Goal: Transaction & Acquisition: Purchase product/service

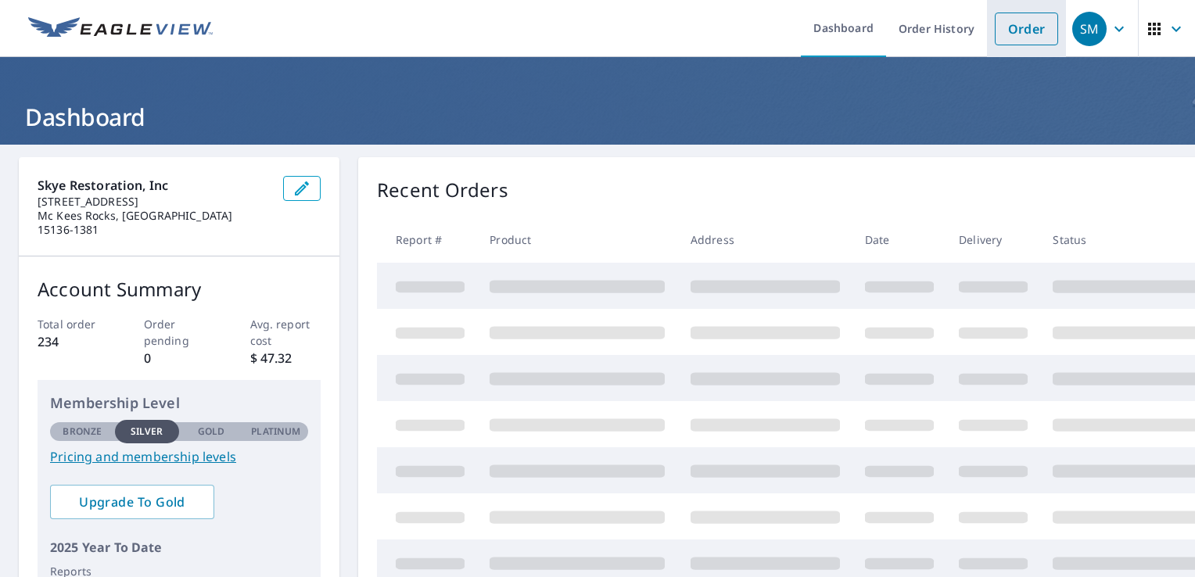
click at [1016, 27] on link "Order" at bounding box center [1026, 29] width 63 height 33
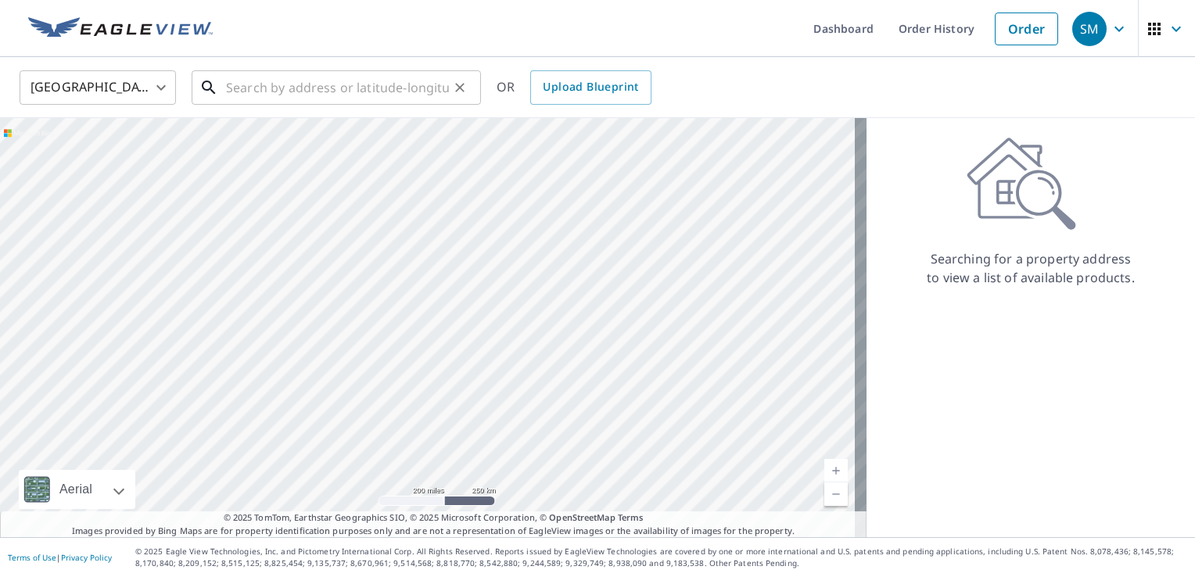
click at [256, 93] on input "text" at bounding box center [337, 88] width 223 height 44
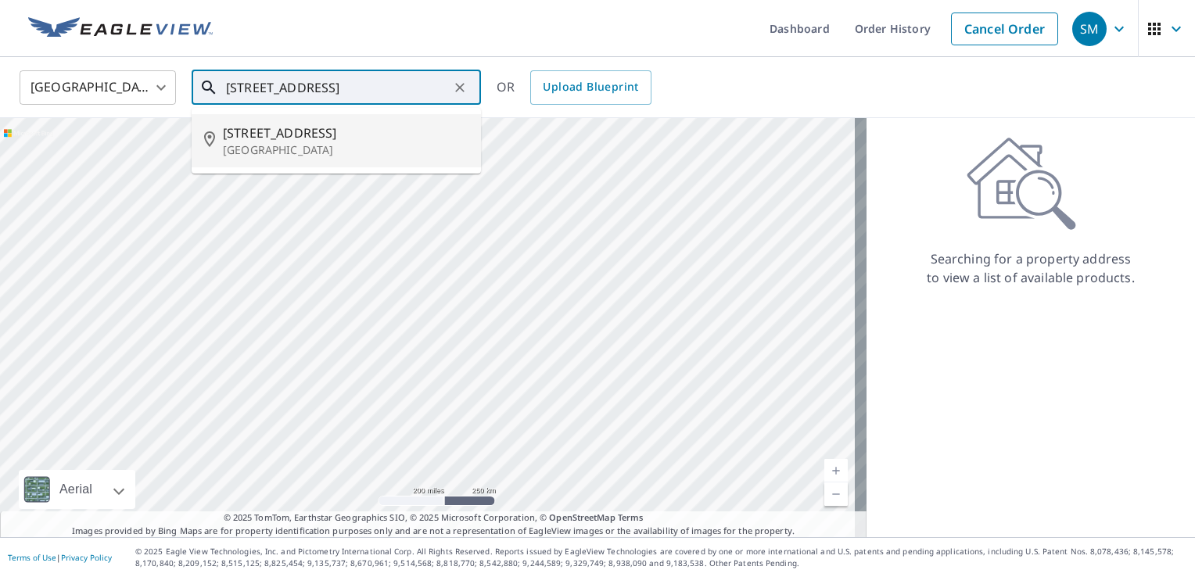
click at [281, 127] on span "[STREET_ADDRESS]" at bounding box center [346, 133] width 246 height 19
type input "[STREET_ADDRESS]"
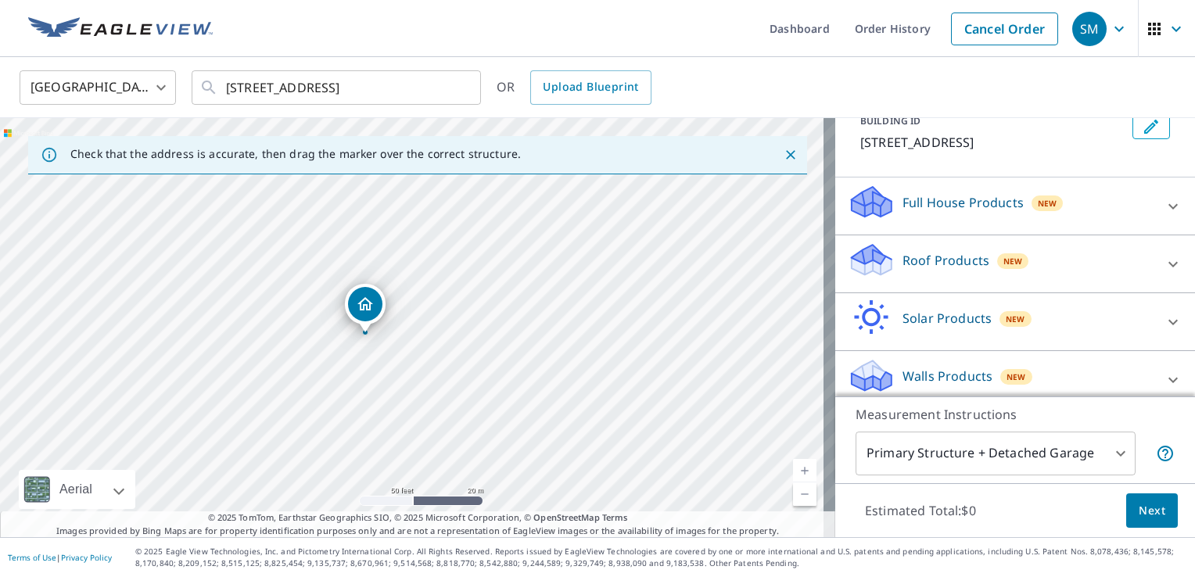
scroll to position [113, 0]
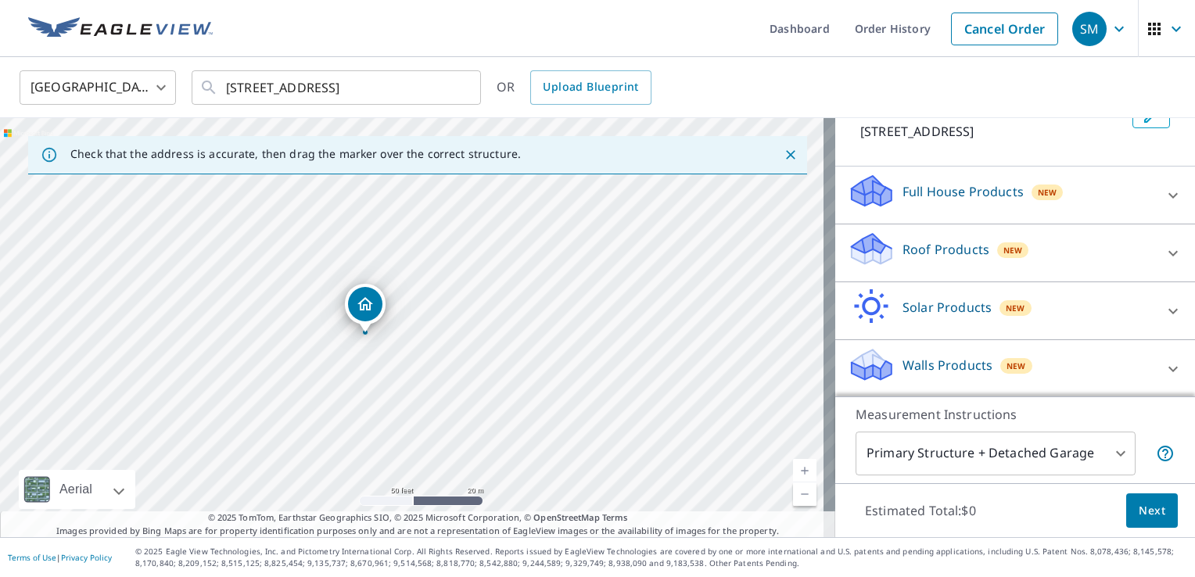
click at [947, 351] on div "Walls Products New" at bounding box center [1001, 368] width 306 height 45
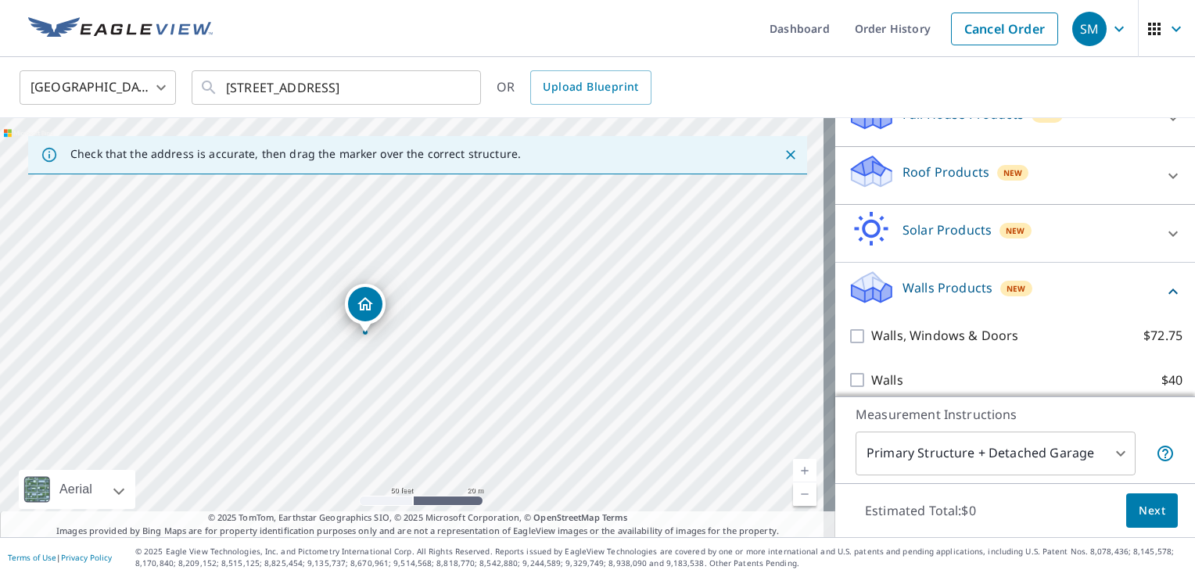
scroll to position [202, 0]
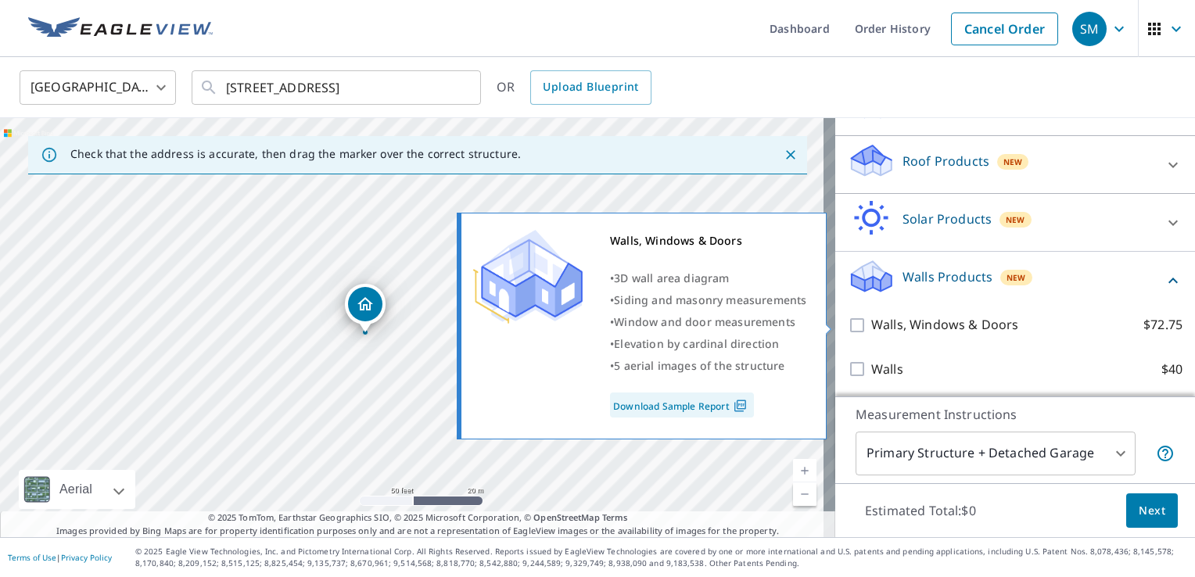
click at [848, 324] on input "Walls, Windows & Doors $72.75" at bounding box center [859, 325] width 23 height 19
checkbox input "true"
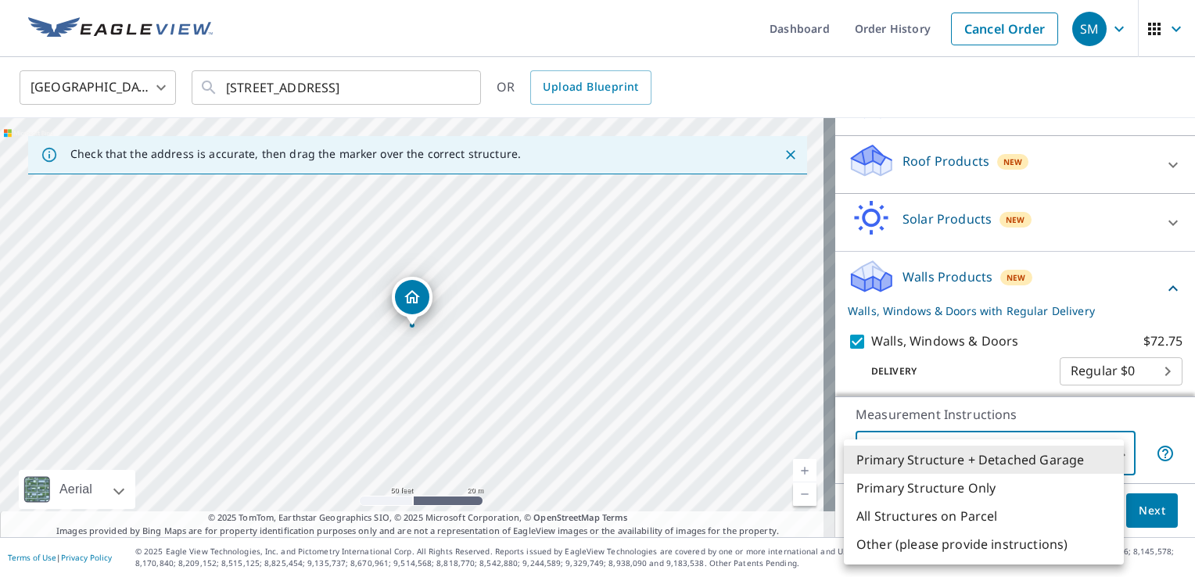
click at [1030, 450] on body "SM SM Dashboard Order History Cancel Order SM [GEOGRAPHIC_DATA] [GEOGRAPHIC_DAT…" at bounding box center [597, 288] width 1195 height 577
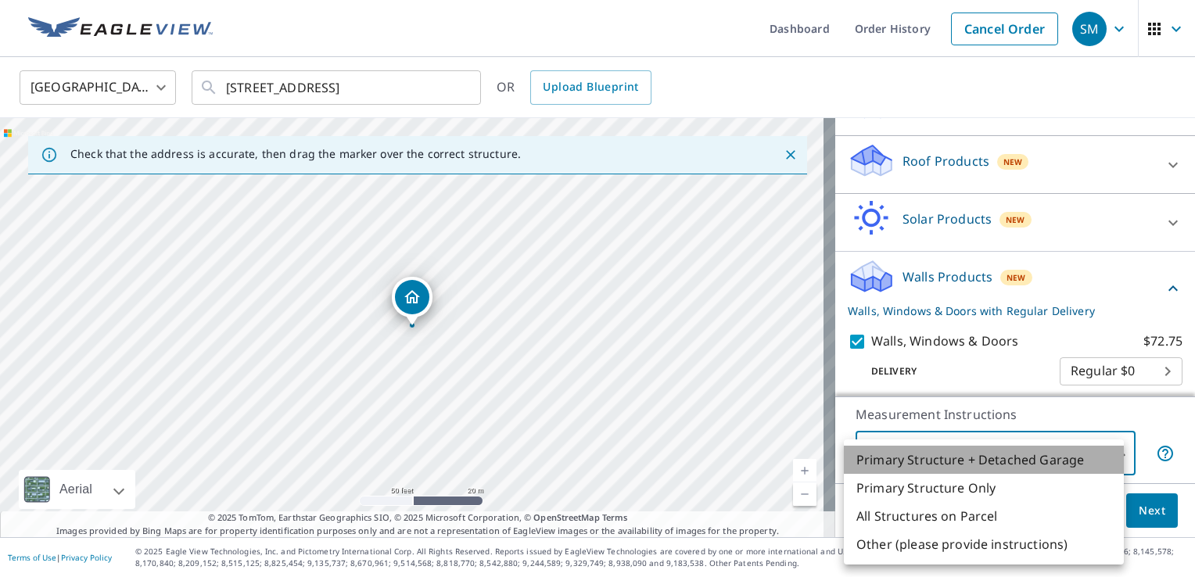
click at [1023, 461] on li "Primary Structure + Detached Garage" at bounding box center [984, 460] width 280 height 28
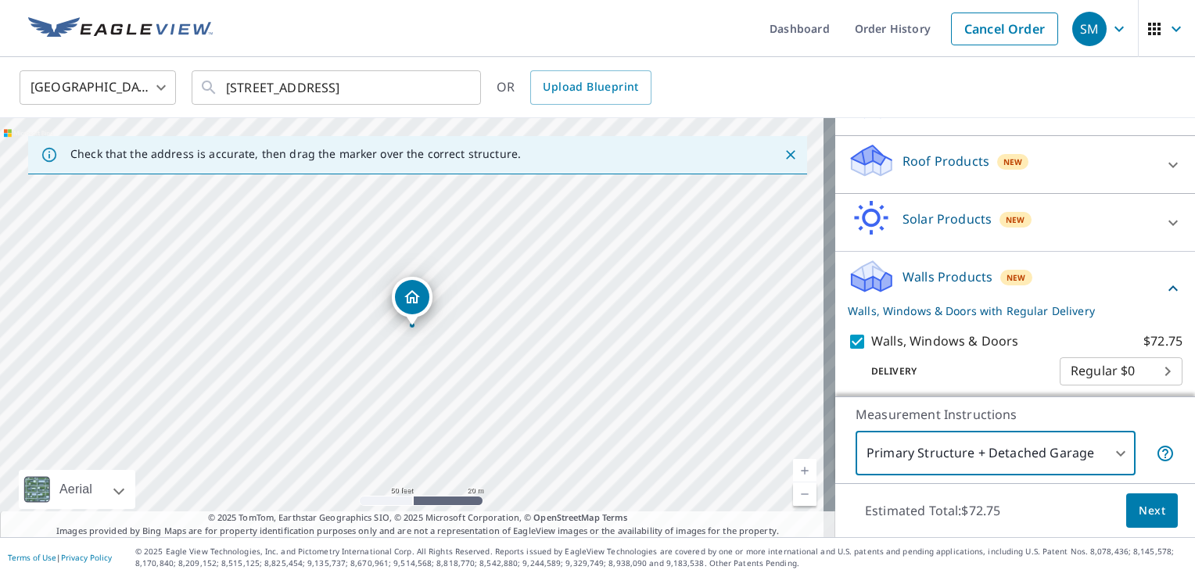
click at [1145, 509] on span "Next" at bounding box center [1151, 511] width 27 height 20
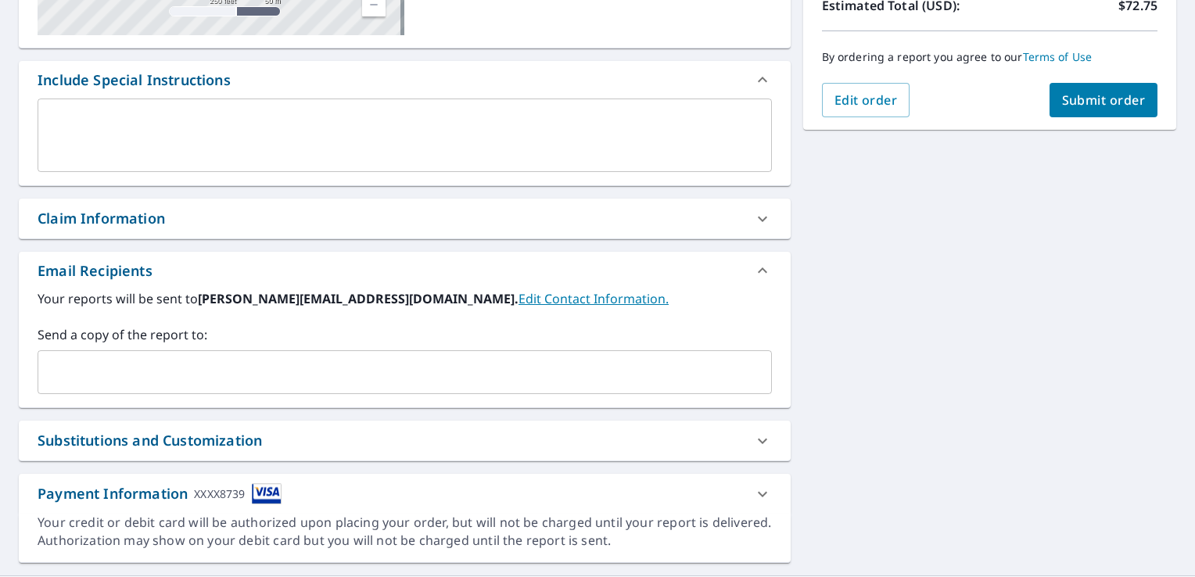
scroll to position [406, 0]
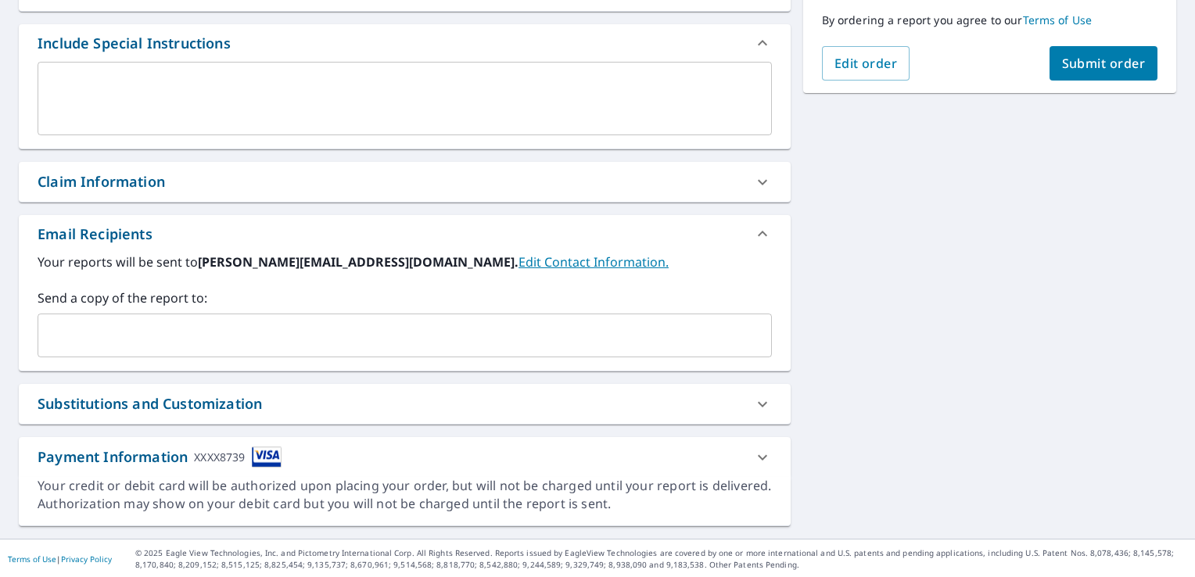
click at [223, 177] on div "Claim Information" at bounding box center [391, 181] width 706 height 21
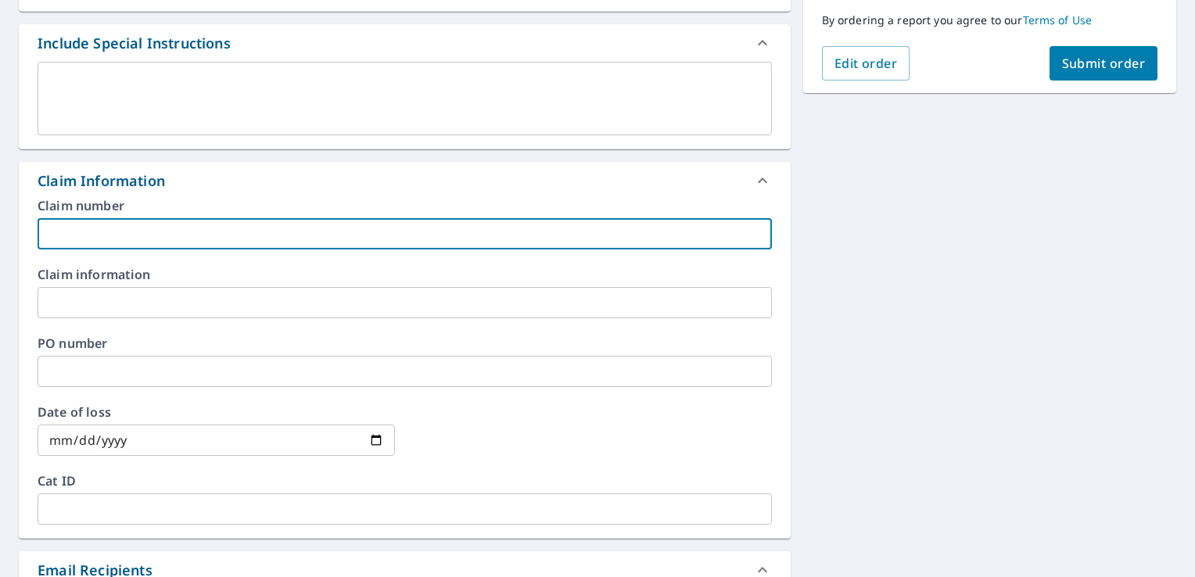
click at [221, 235] on input "text" at bounding box center [405, 233] width 734 height 31
type input "[PHONE_NUMBER]"
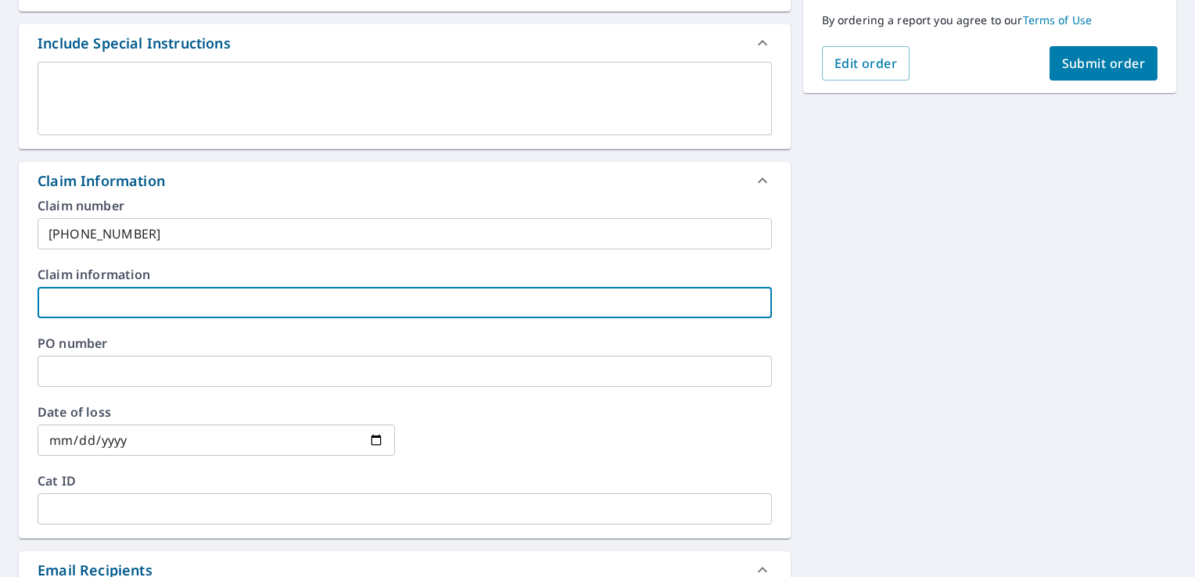
click at [160, 299] on input "text" at bounding box center [405, 302] width 734 height 31
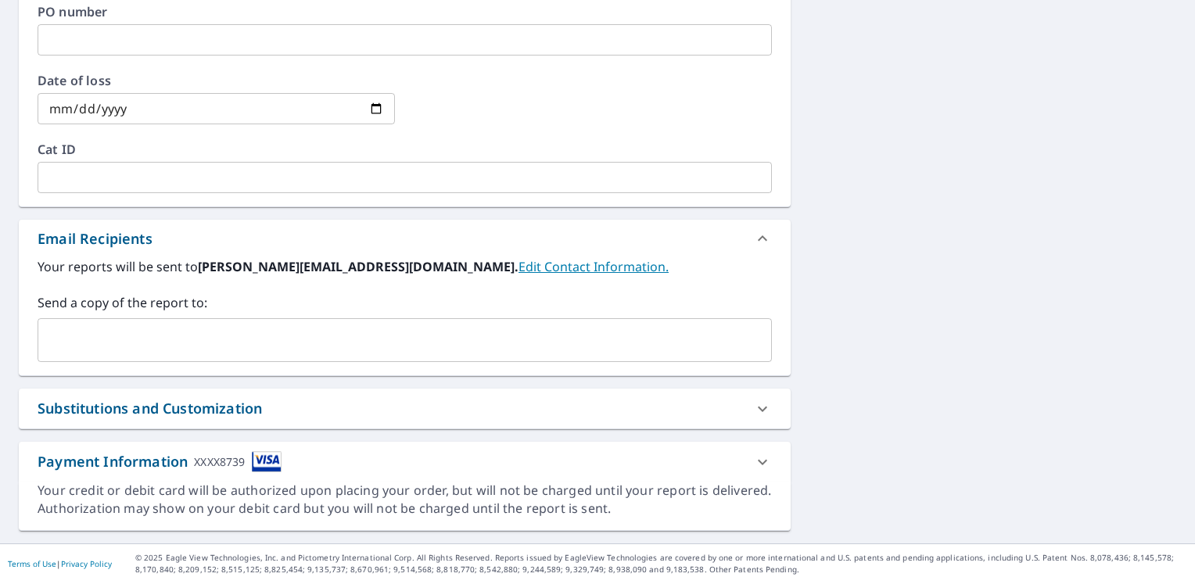
scroll to position [741, 0]
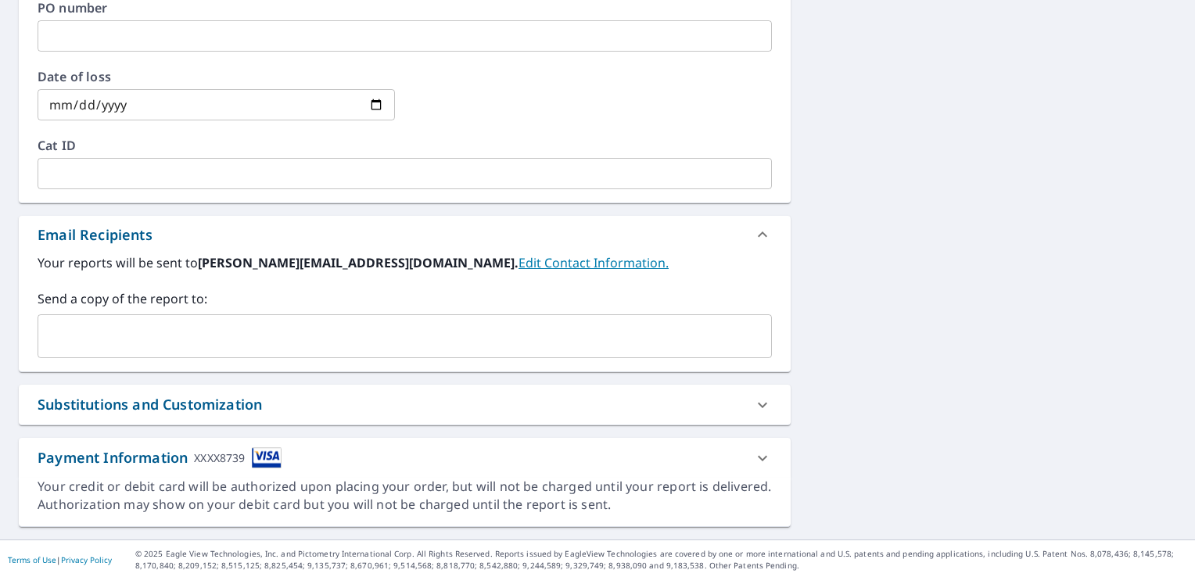
type input "[PERSON_NAME]"
click at [256, 326] on input "text" at bounding box center [393, 336] width 697 height 30
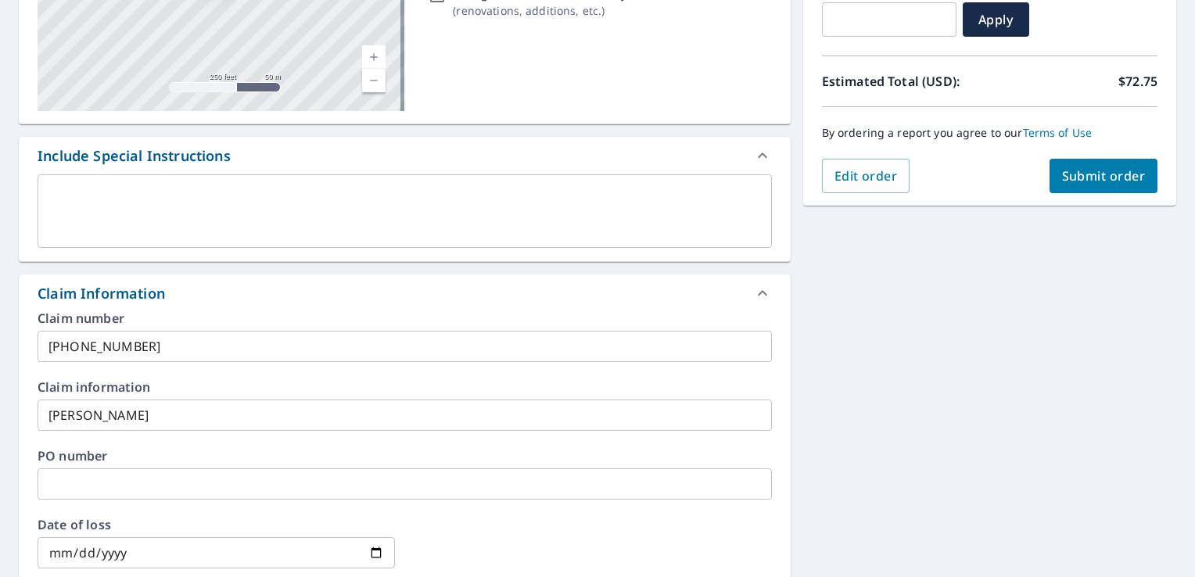
scroll to position [38, 0]
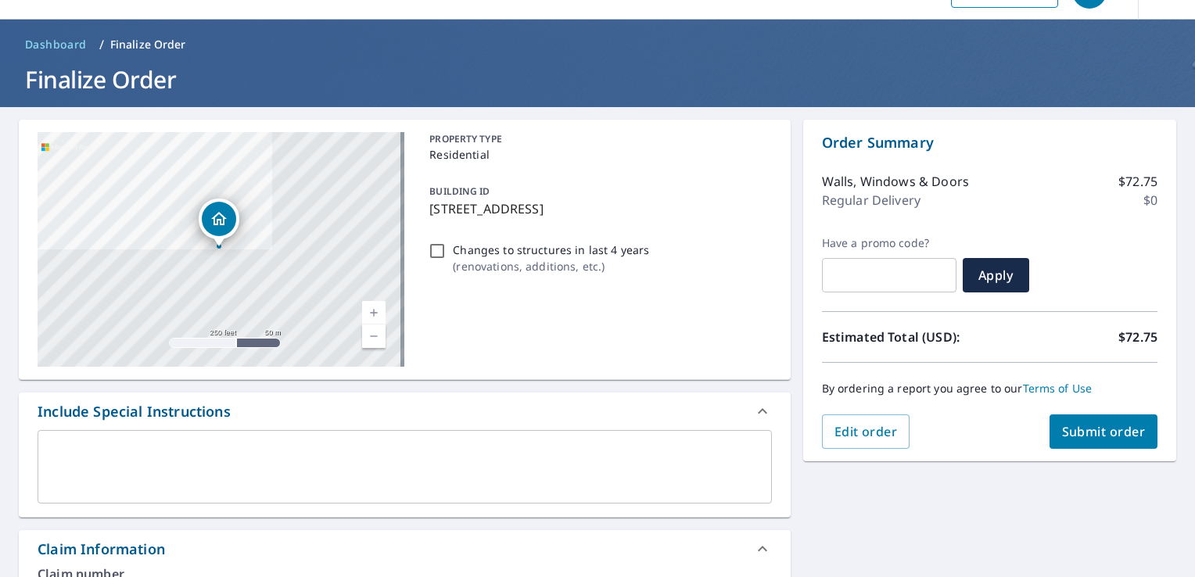
type input "[EMAIL_ADDRESS][DOMAIN_NAME]"
click at [1113, 442] on button "Submit order" at bounding box center [1103, 431] width 109 height 34
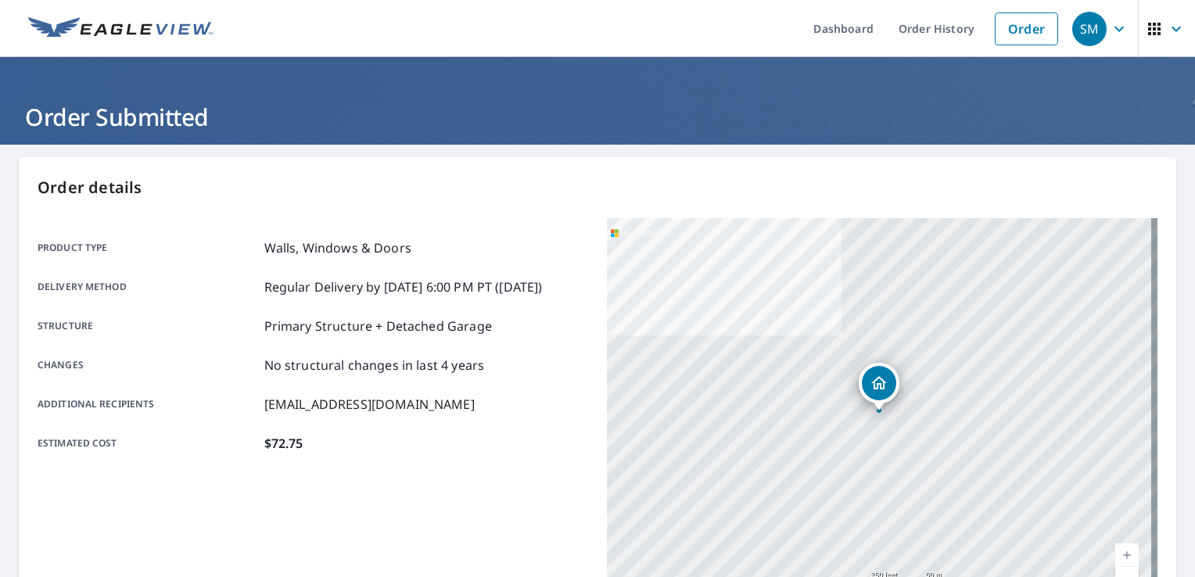
scroll to position [342, 0]
